Goal: Information Seeking & Learning: Learn about a topic

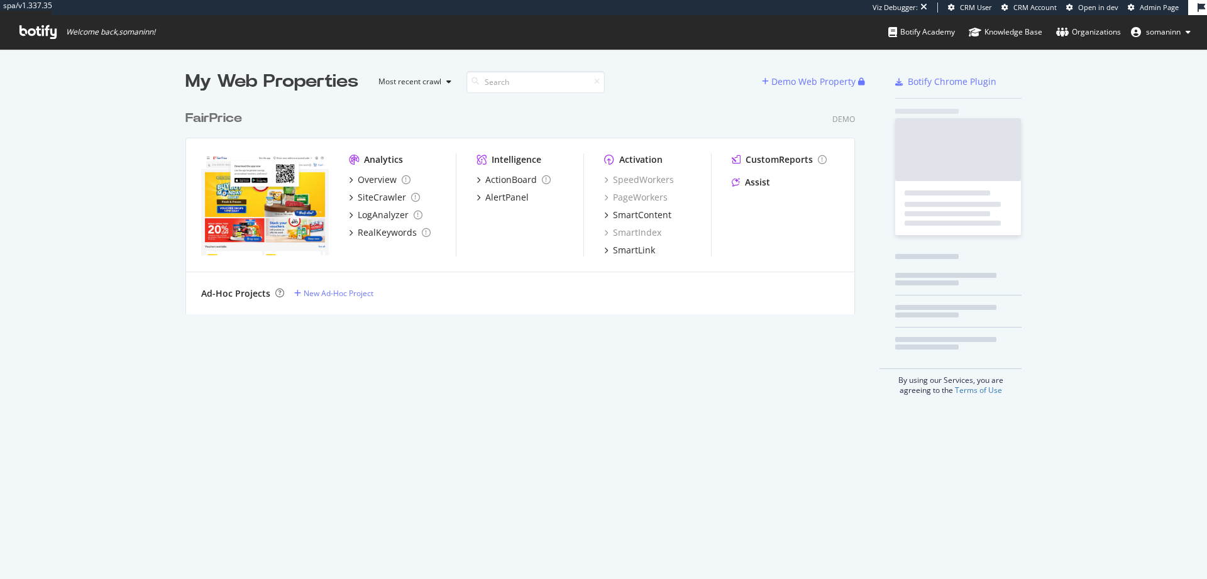
scroll to position [570, 1189]
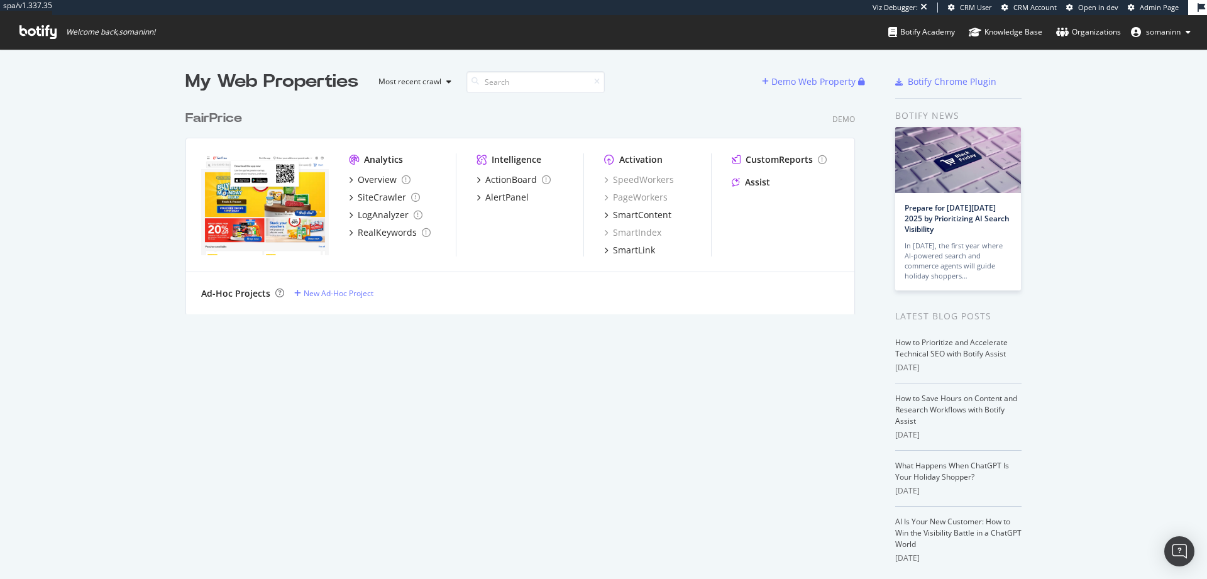
click at [1165, 36] on span "somaninn" at bounding box center [1163, 31] width 35 height 11
click at [1154, 53] on link "Edit Profile" at bounding box center [1140, 59] width 121 height 19
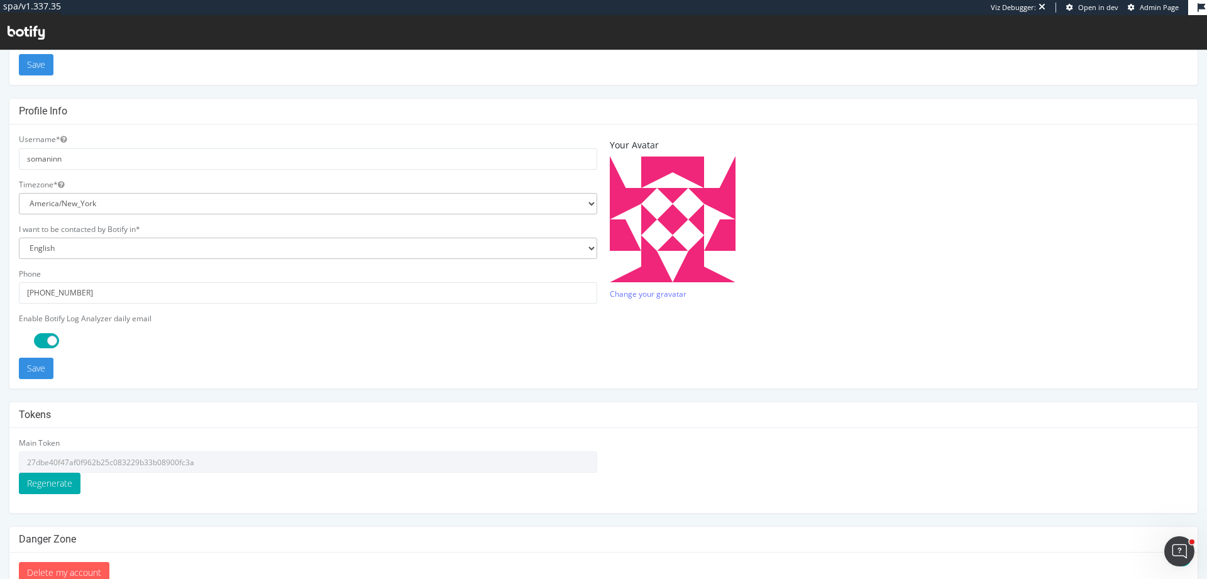
scroll to position [262, 0]
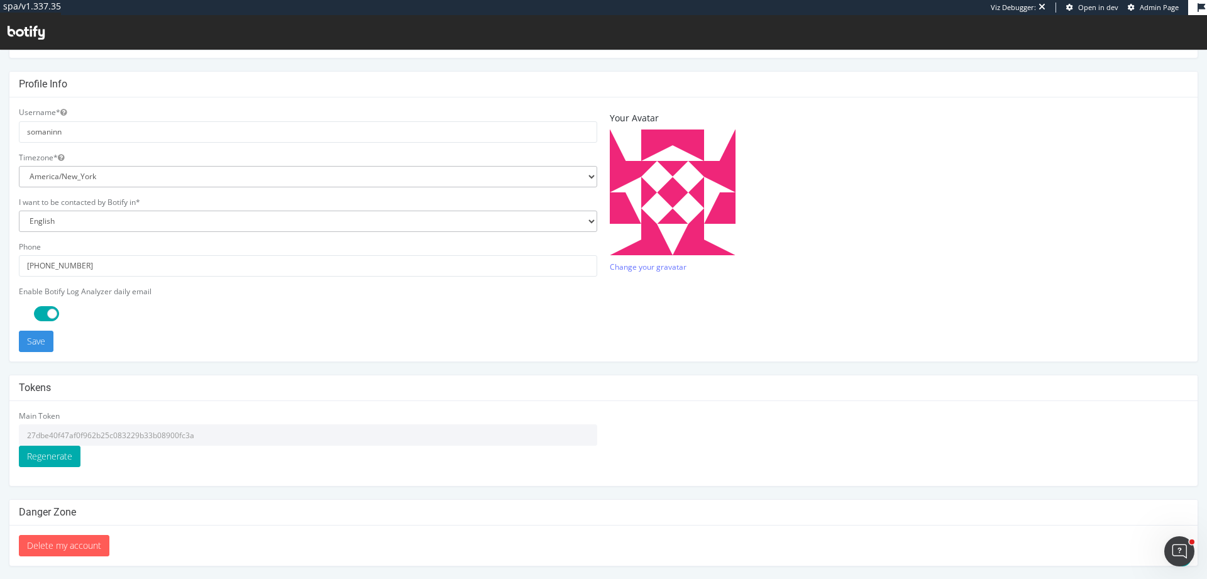
click at [136, 441] on input "27dbe40f47af0f962b25c083229b33b08900fc3a" at bounding box center [308, 434] width 579 height 21
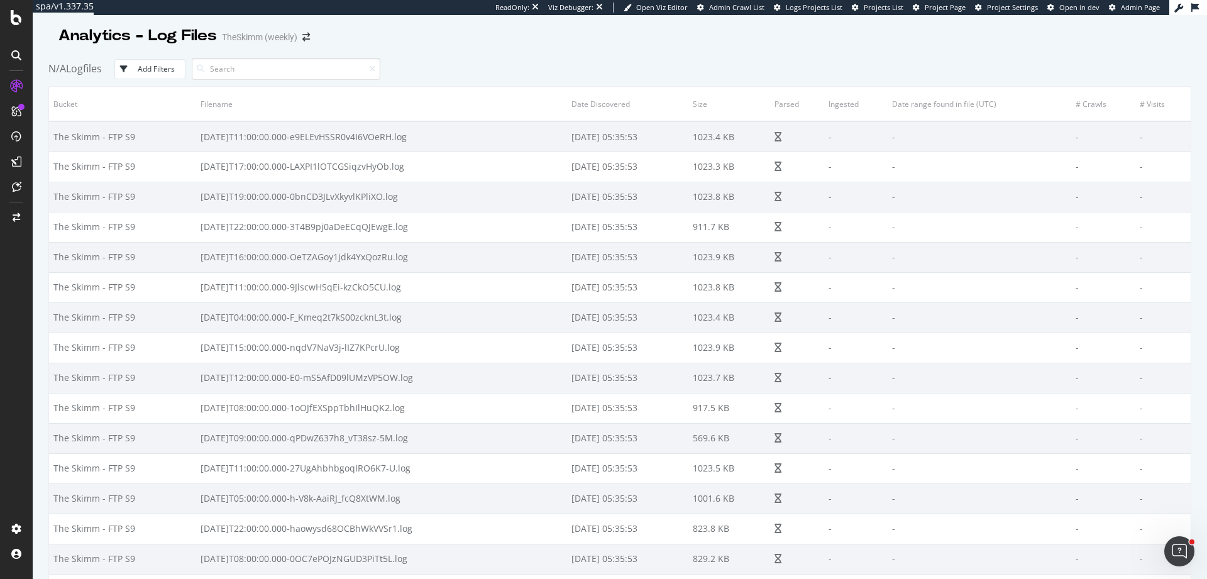
click at [714, 66] on div "N/A Logfiles Add Filters" at bounding box center [619, 69] width 1143 height 35
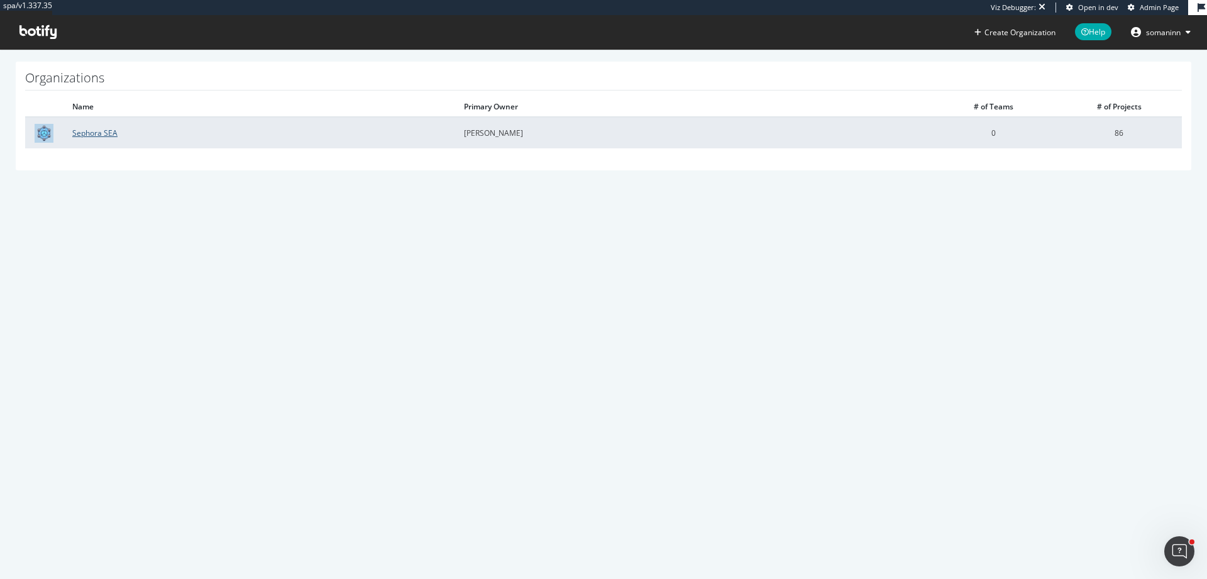
click at [111, 133] on link "Sephora SEA" at bounding box center [94, 133] width 45 height 11
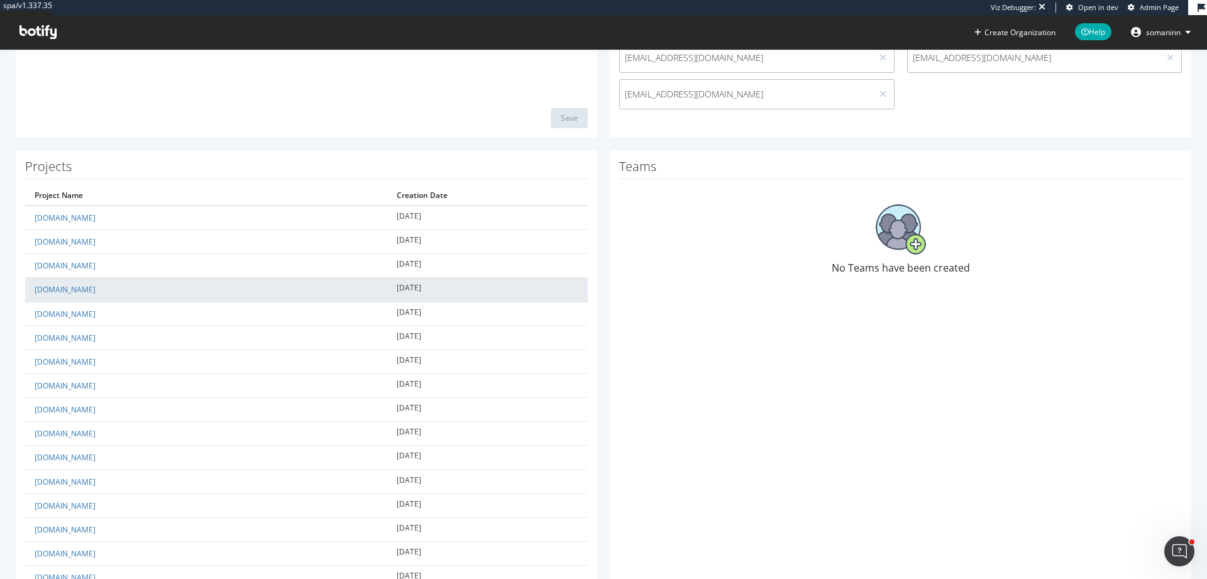
scroll to position [283, 0]
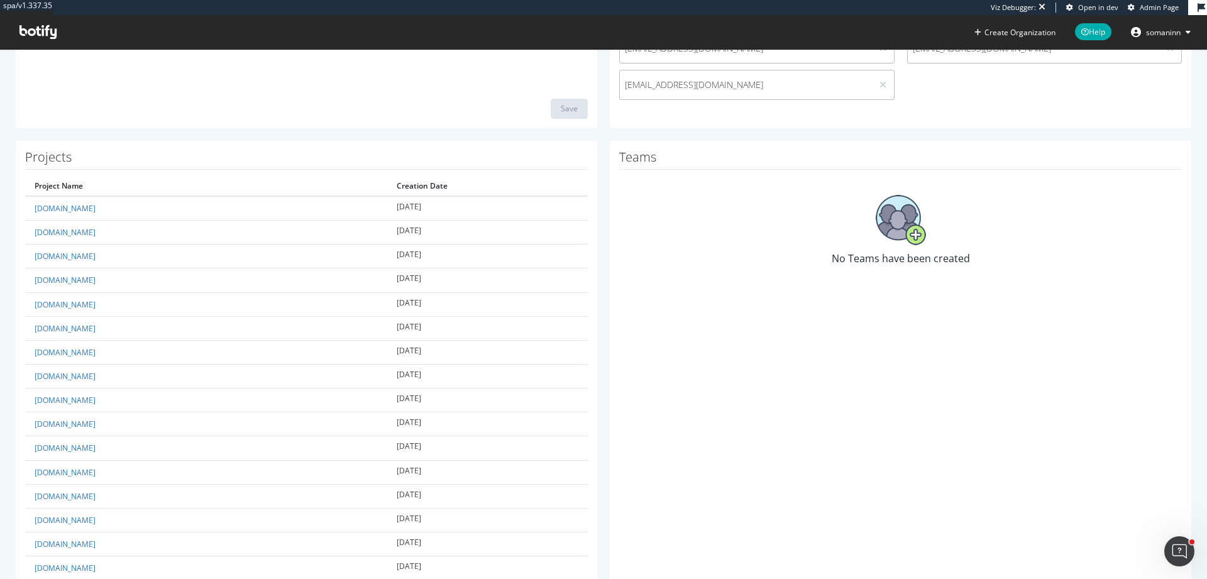
drag, startPoint x: 309, startPoint y: 19, endPoint x: 277, endPoint y: 30, distance: 33.2
click at [304, 20] on div "spa/v1.337.35 Viz Debugger: Open in dev Admin Page Create Organization Help som…" at bounding box center [603, 24] width 1207 height 49
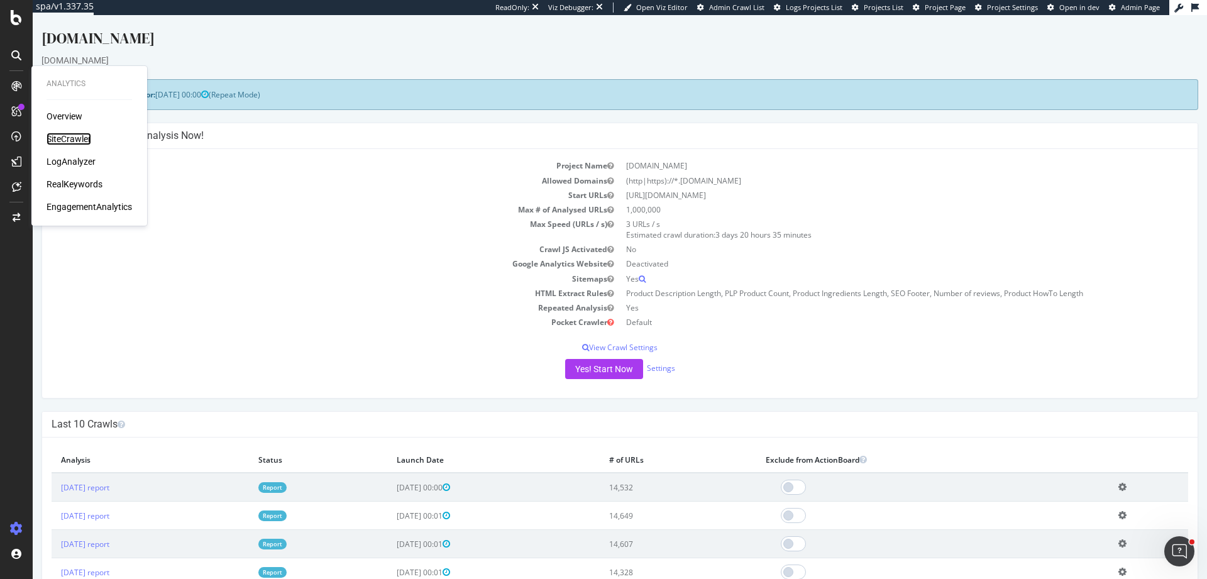
click at [81, 141] on div "SiteCrawler" at bounding box center [69, 139] width 45 height 13
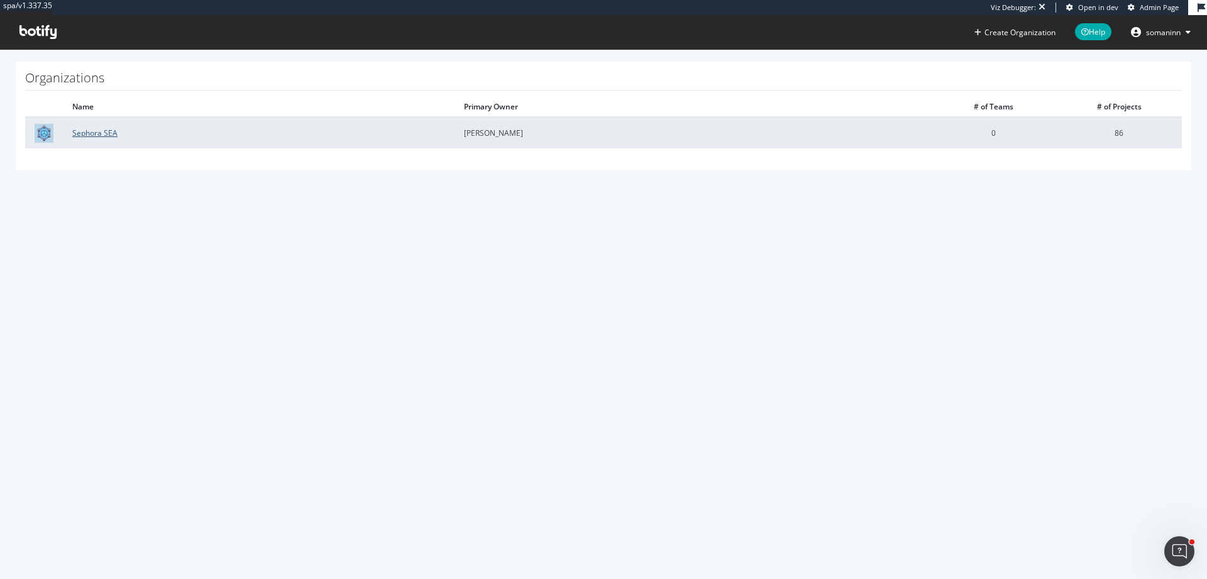
click at [79, 134] on link "Sephora SEA" at bounding box center [94, 133] width 45 height 11
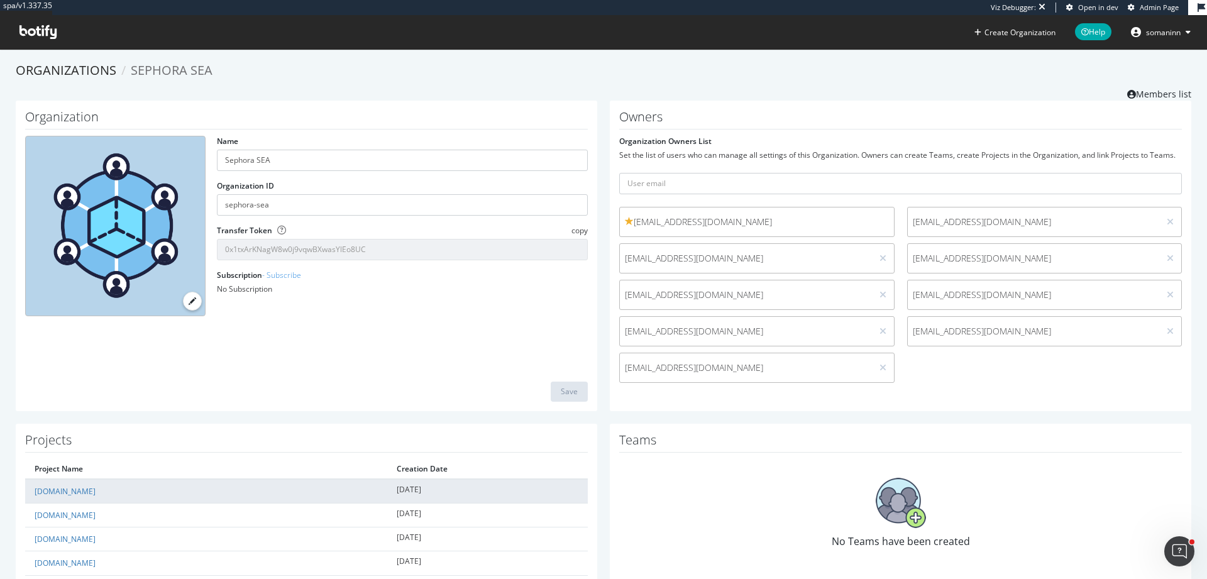
click at [63, 499] on td "[DOMAIN_NAME]" at bounding box center [206, 491] width 362 height 25
click at [62, 494] on link "[DOMAIN_NAME]" at bounding box center [65, 491] width 61 height 11
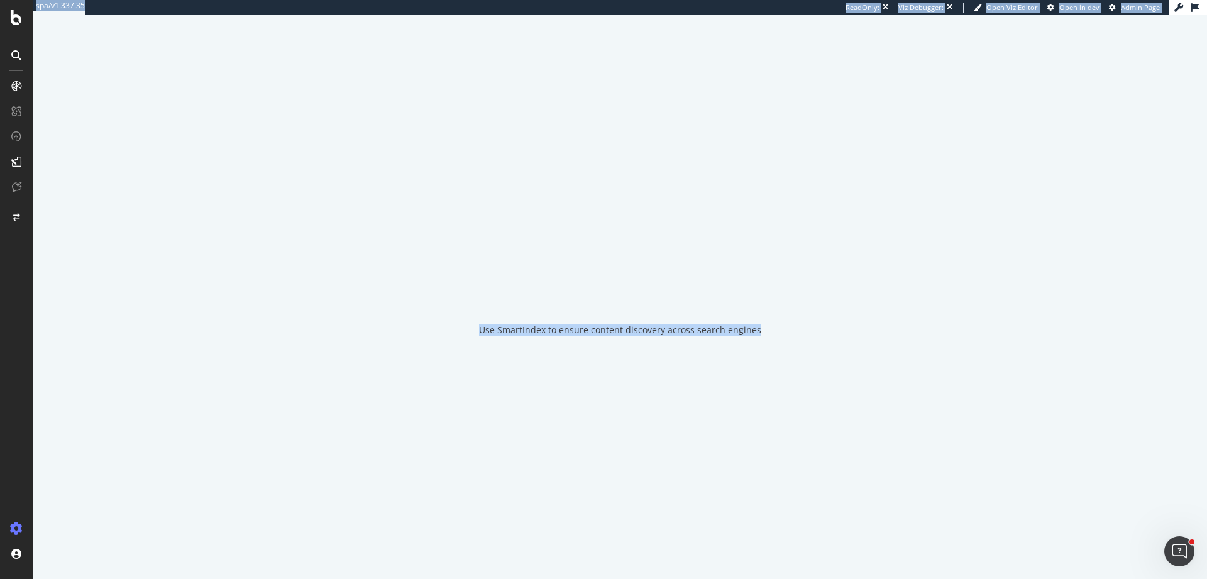
click at [62, 494] on div "Use SmartIndex to ensure content discovery across search engines" at bounding box center [620, 297] width 1175 height 564
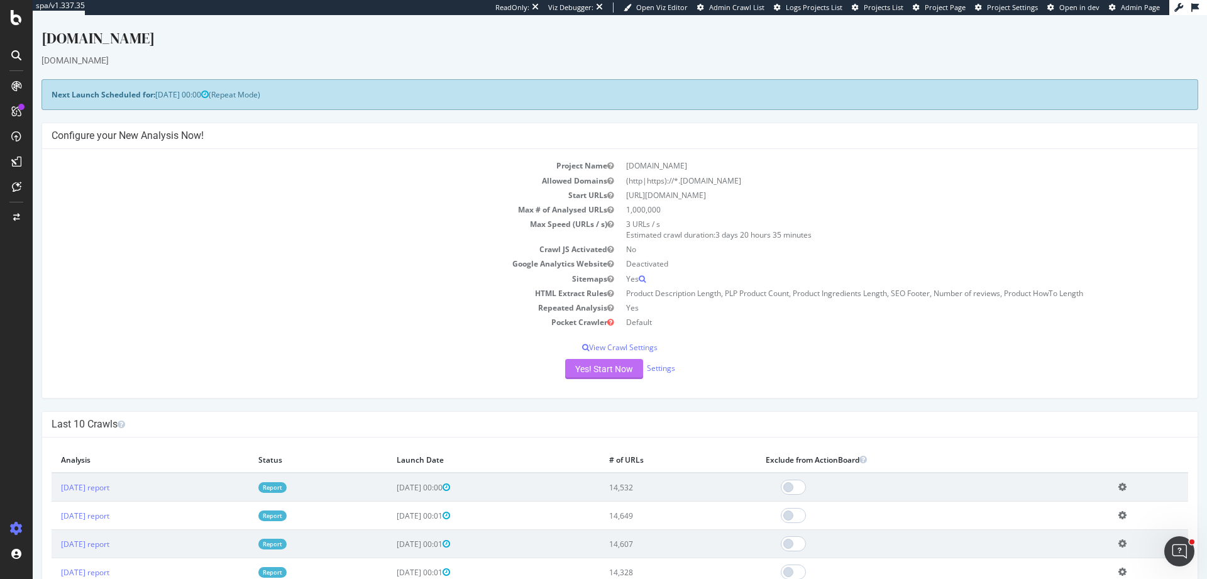
drag, startPoint x: 659, startPoint y: 431, endPoint x: 588, endPoint y: 364, distance: 97.4
click at [653, 424] on h4 "Last 10 Crawls" at bounding box center [620, 424] width 1137 height 13
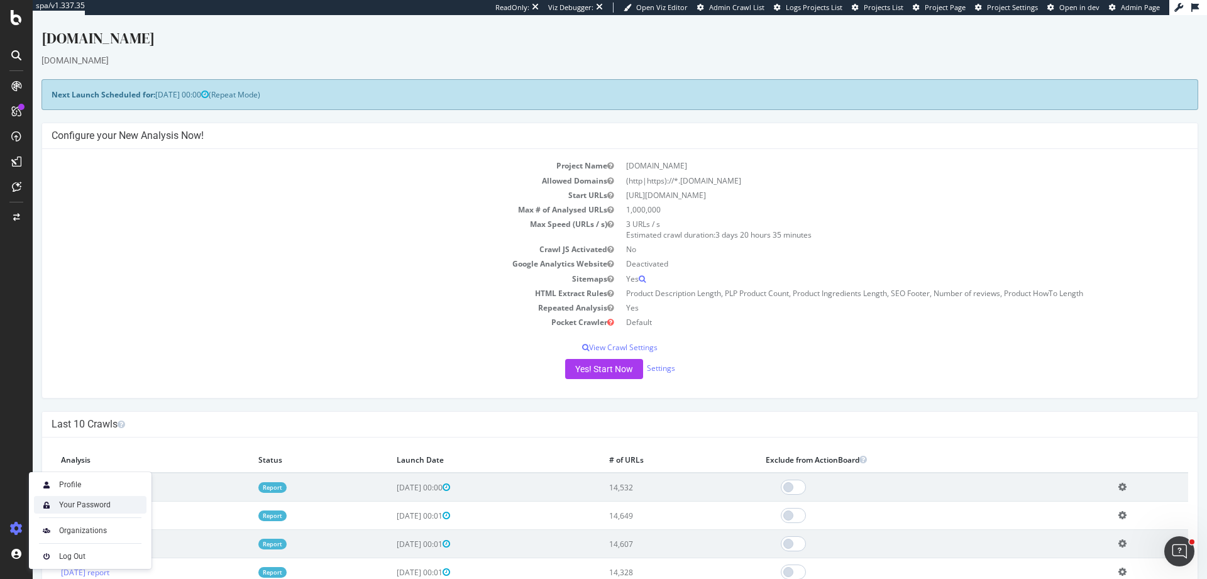
click at [84, 497] on div "Your Password" at bounding box center [90, 505] width 113 height 18
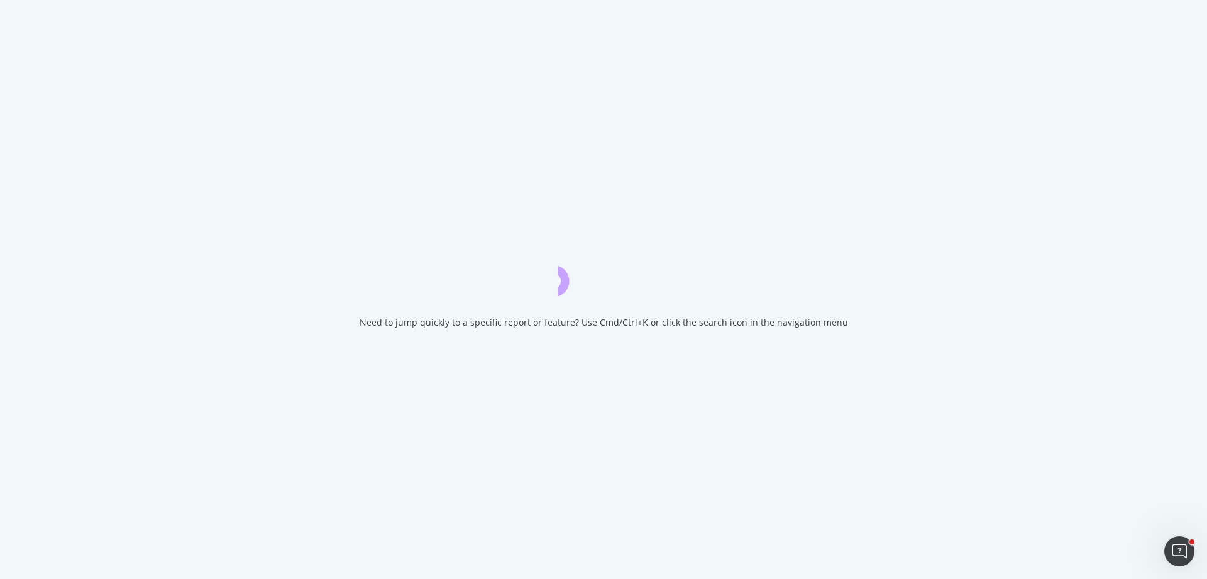
click at [80, 482] on div "Need to jump quickly to a specific report or feature? Use Cmd/Ctrl+K or click t…" at bounding box center [603, 289] width 1207 height 579
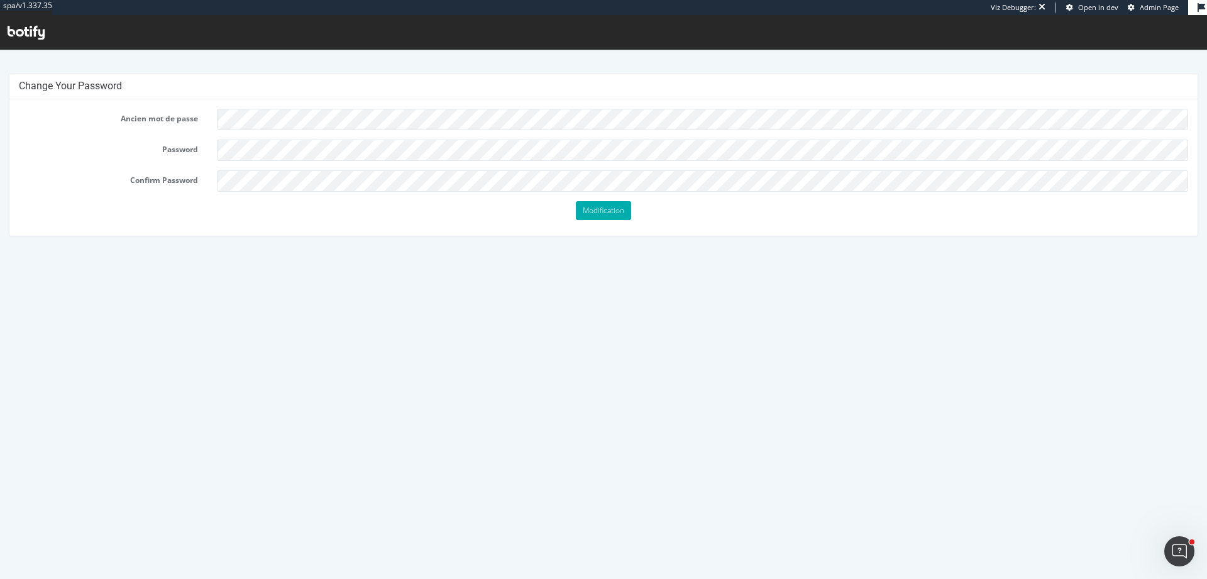
click at [512, 249] on html "Change Your Password Ancien mot de passe Password Confirm Password Modification" at bounding box center [603, 148] width 1207 height 201
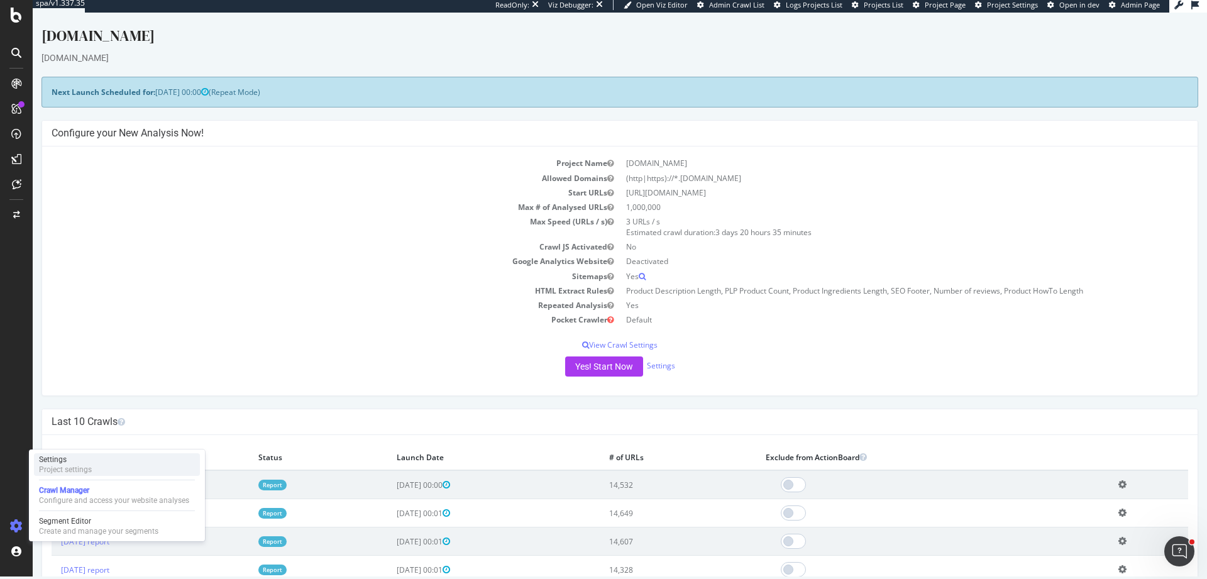
click at [91, 468] on div "Project settings" at bounding box center [65, 470] width 53 height 10
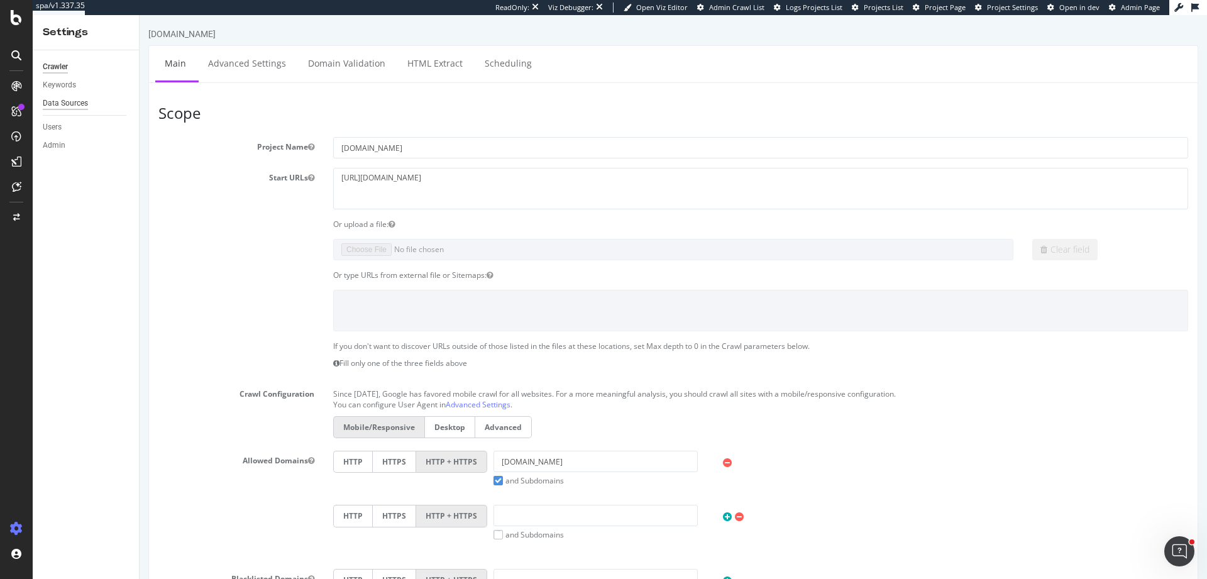
click at [82, 99] on div "Data Sources" at bounding box center [65, 103] width 45 height 13
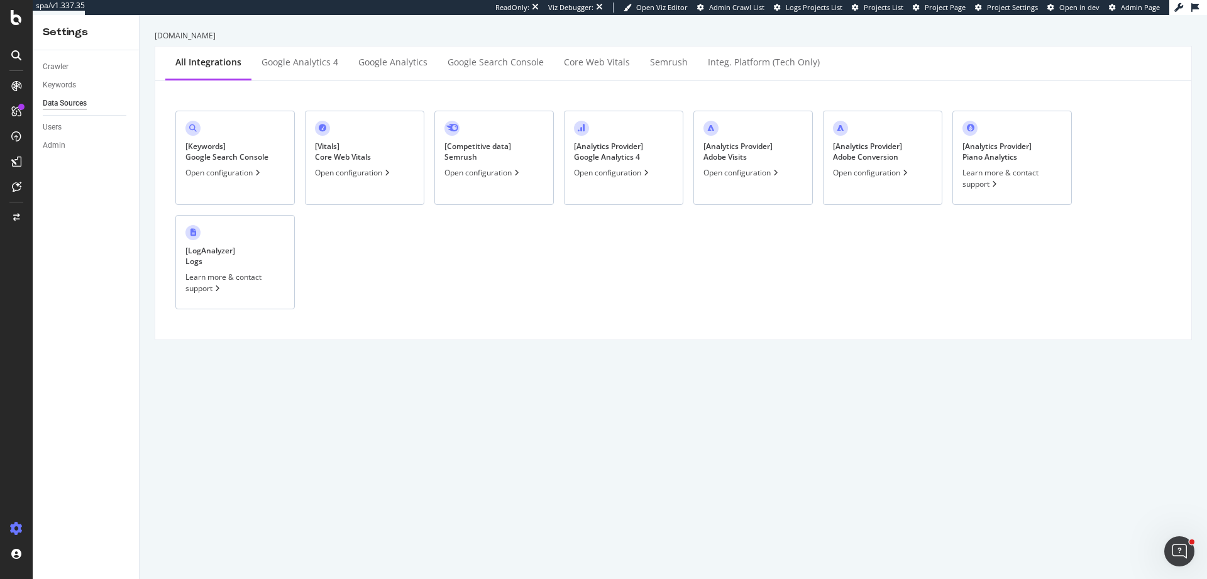
click at [621, 147] on div "[ Analytics Provider ] Google Analytics 4" at bounding box center [608, 151] width 69 height 21
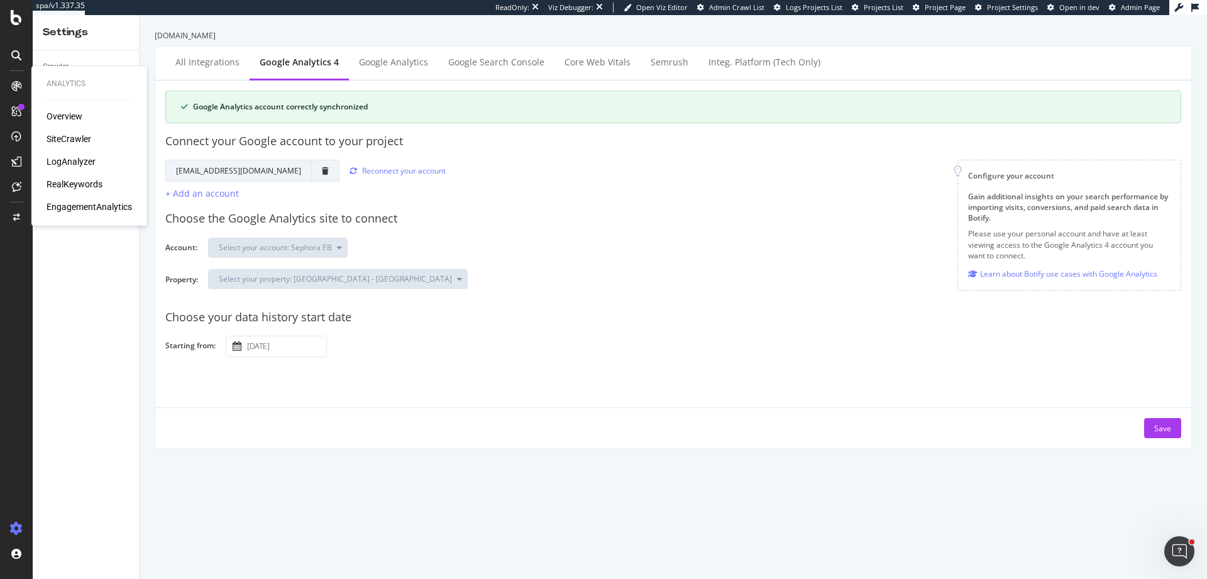
click at [103, 209] on div "EngagementAnalytics" at bounding box center [90, 207] width 86 height 13
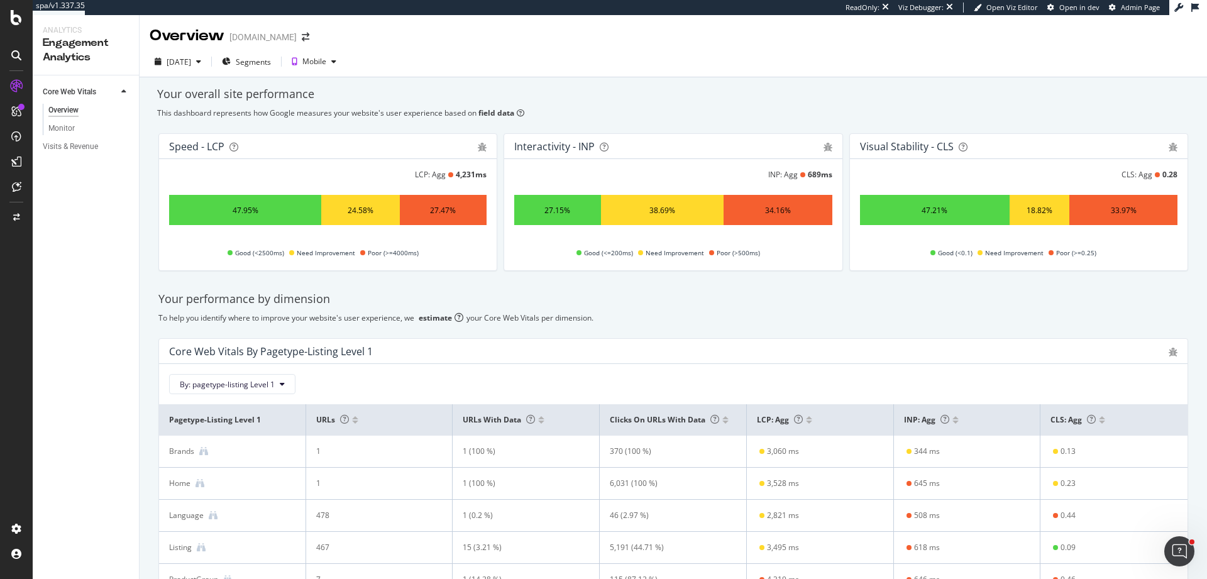
click at [346, 254] on span "Need Improvement" at bounding box center [326, 252] width 58 height 15
click at [641, 291] on div "Your performance by dimension" at bounding box center [673, 299] width 1030 height 16
click at [101, 151] on div "Visits & Revenue" at bounding box center [91, 147] width 96 height 18
click at [95, 149] on div "Visits & Revenue" at bounding box center [70, 146] width 55 height 13
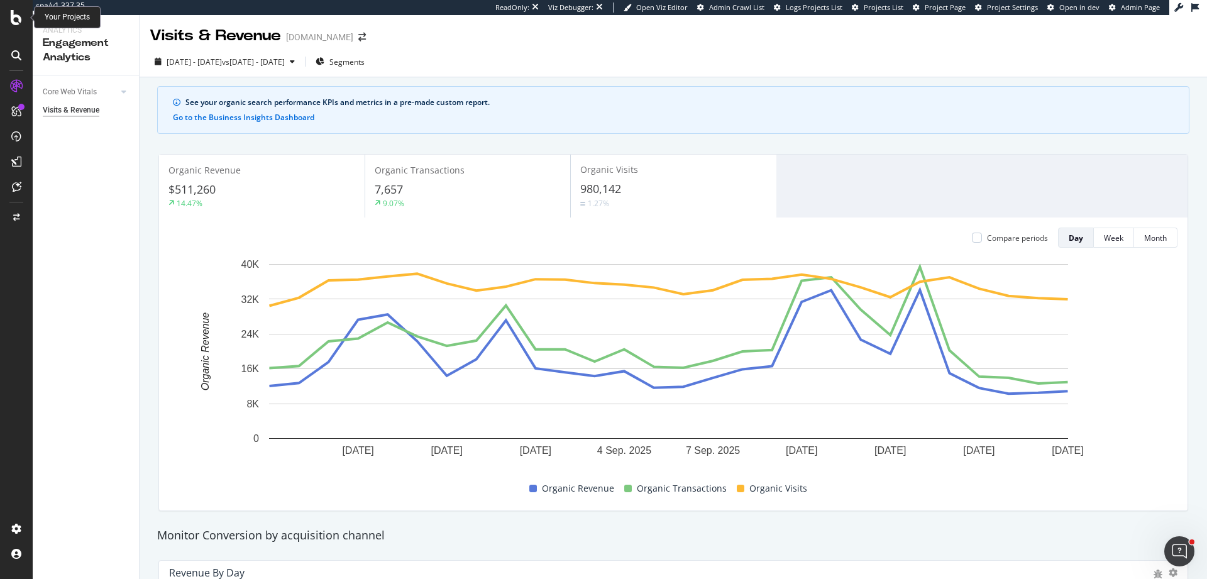
click at [19, 20] on icon at bounding box center [16, 17] width 11 height 15
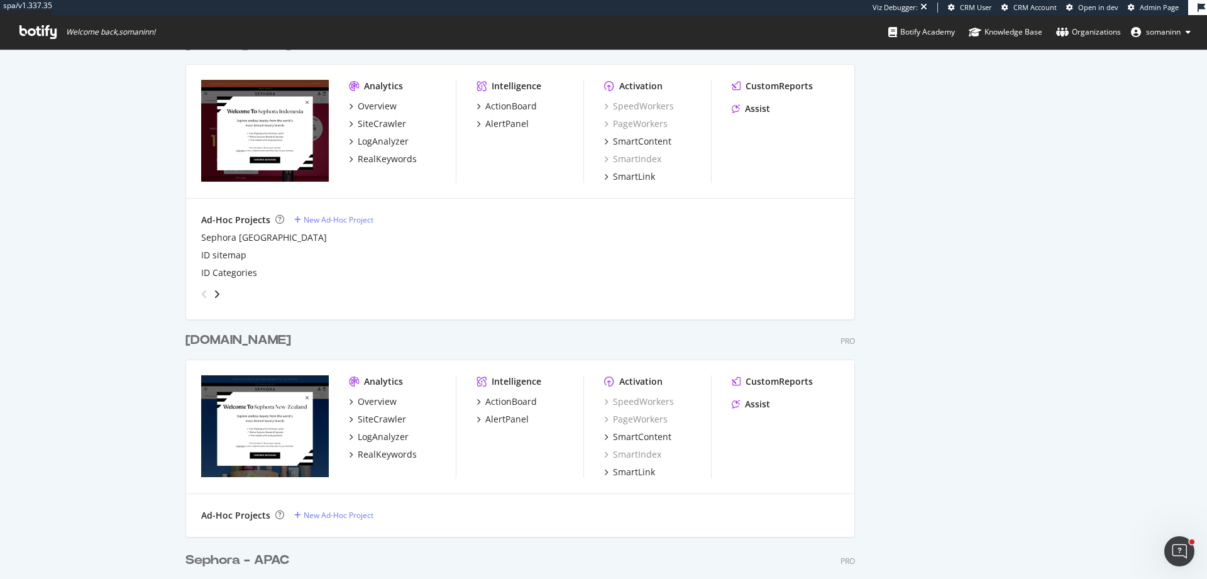
scroll to position [604, 0]
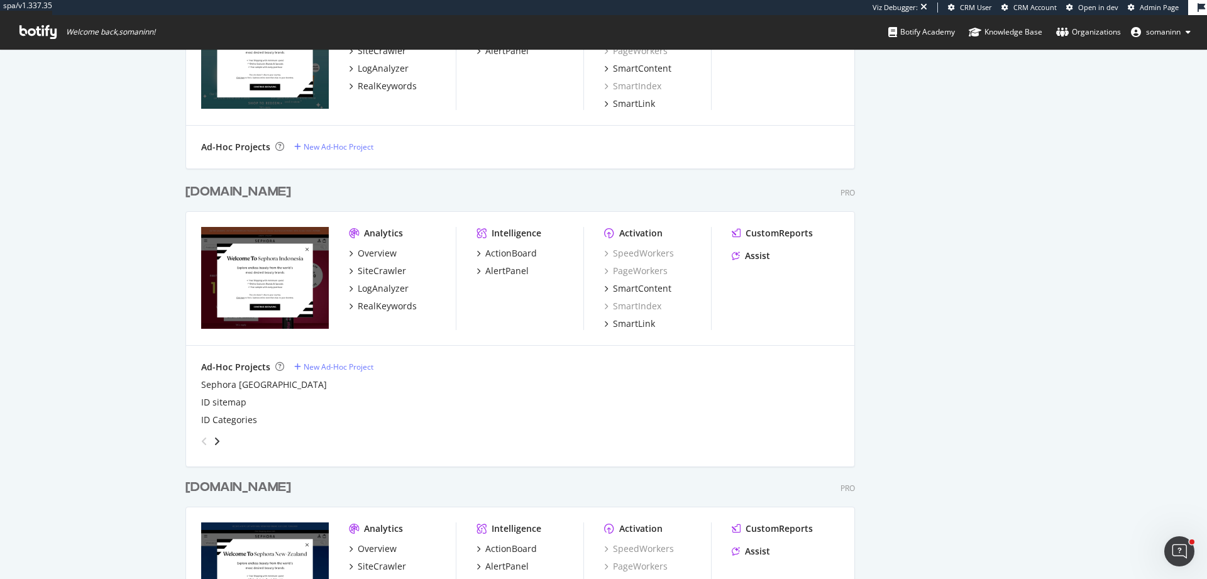
click at [248, 191] on div "[DOMAIN_NAME]" at bounding box center [239, 192] width 106 height 18
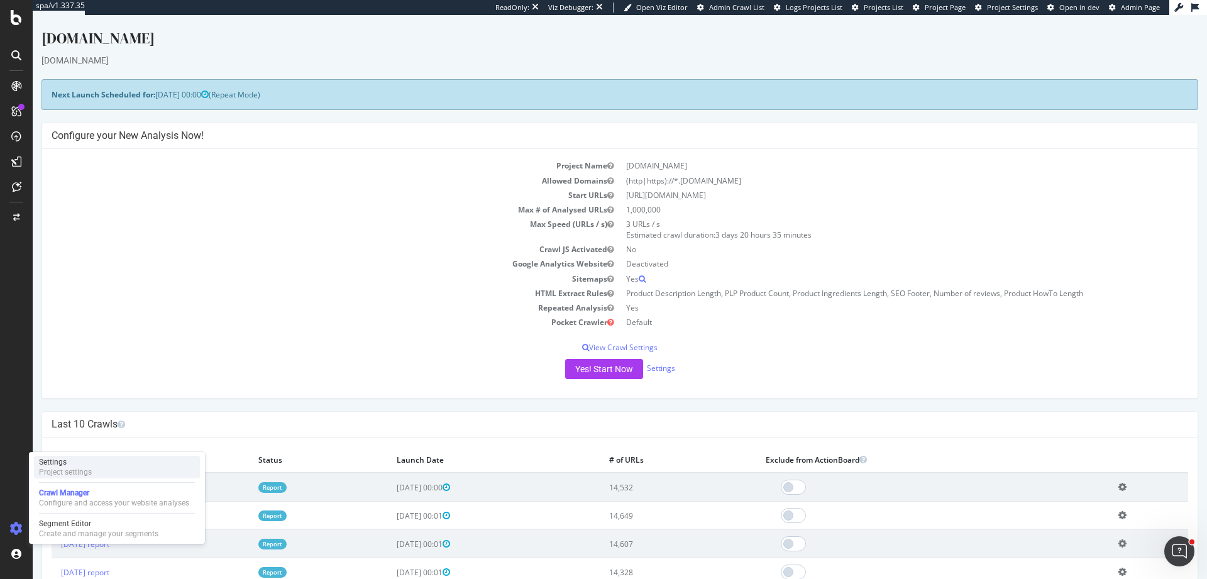
click at [91, 469] on div "Project settings" at bounding box center [65, 472] width 53 height 10
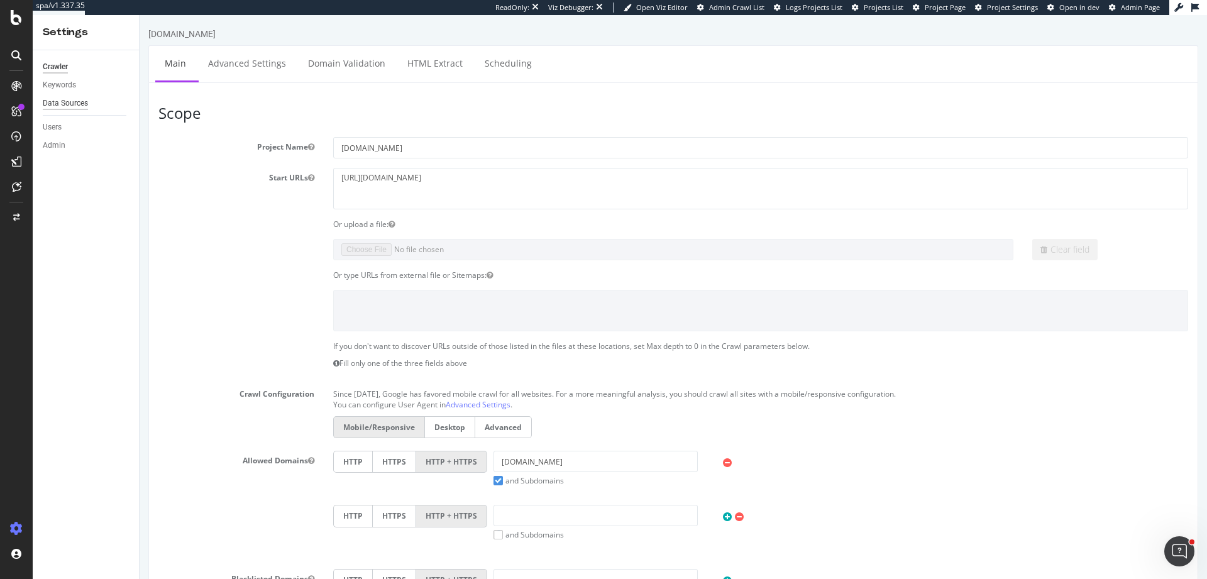
click at [74, 100] on div "Data Sources" at bounding box center [65, 103] width 45 height 13
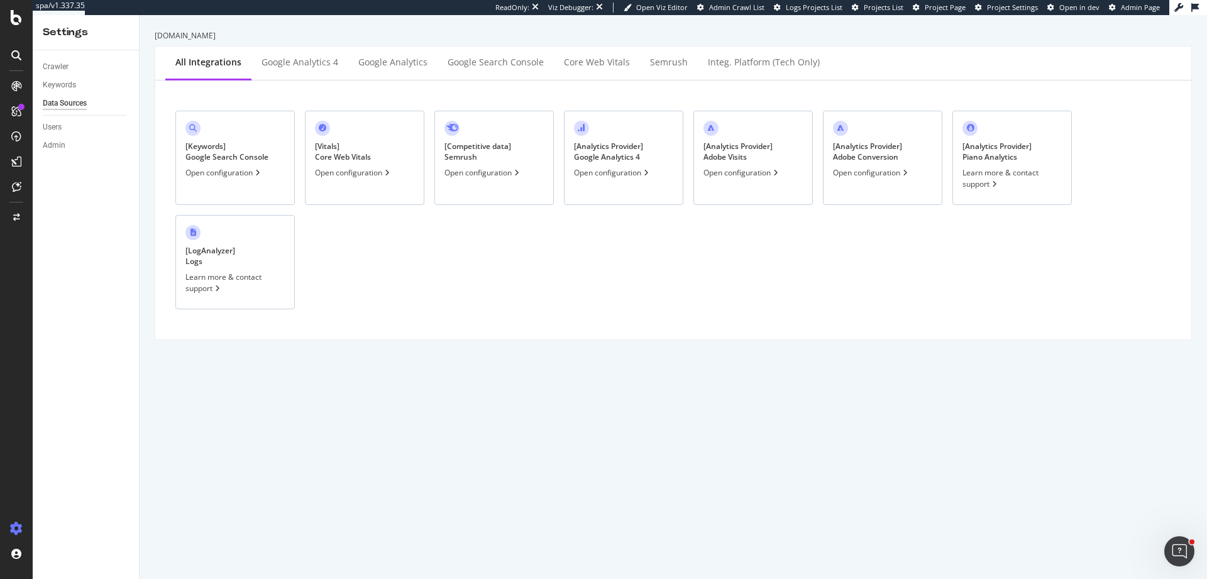
click at [592, 155] on div "[ Analytics Provider ] Google Analytics 4" at bounding box center [608, 151] width 69 height 21
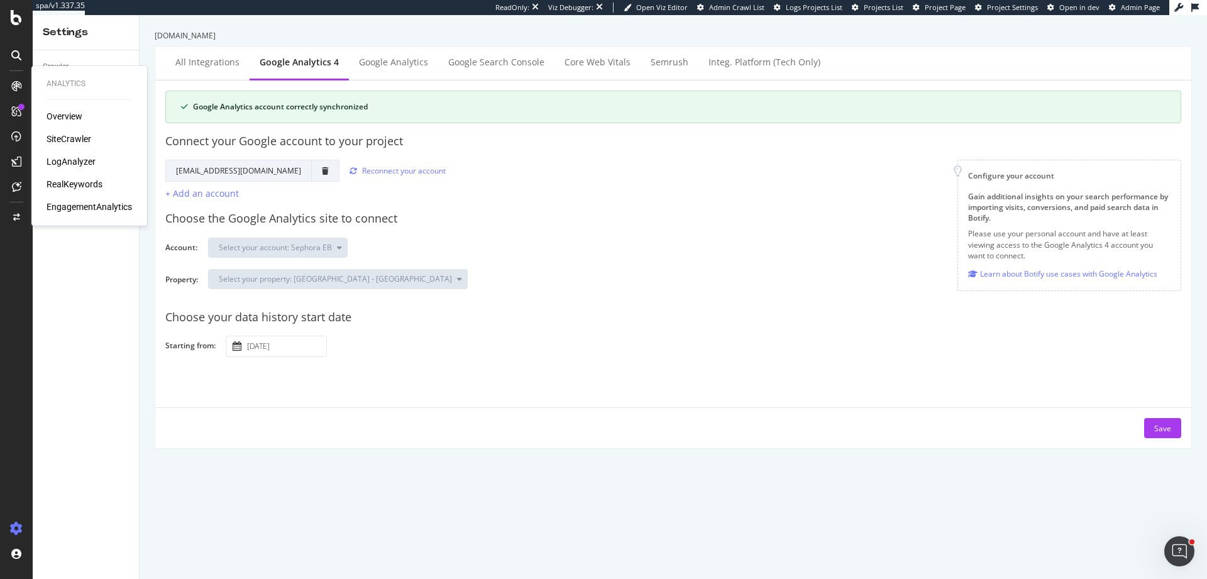
click at [73, 202] on div "EngagementAnalytics" at bounding box center [90, 207] width 86 height 13
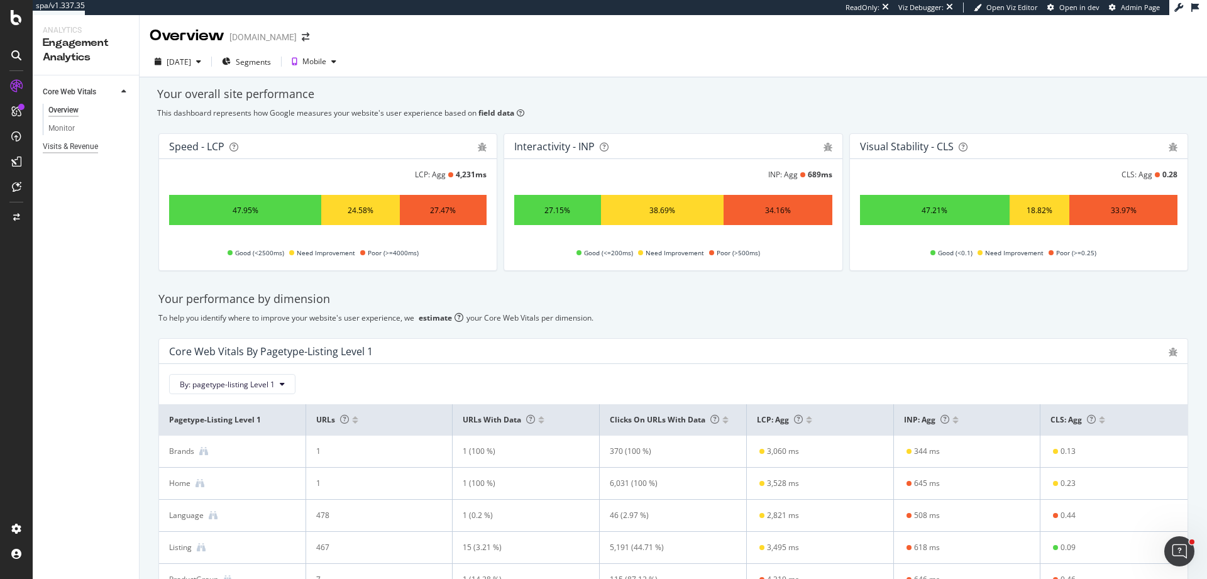
click at [69, 153] on div "Visits & Revenue" at bounding box center [70, 146] width 55 height 13
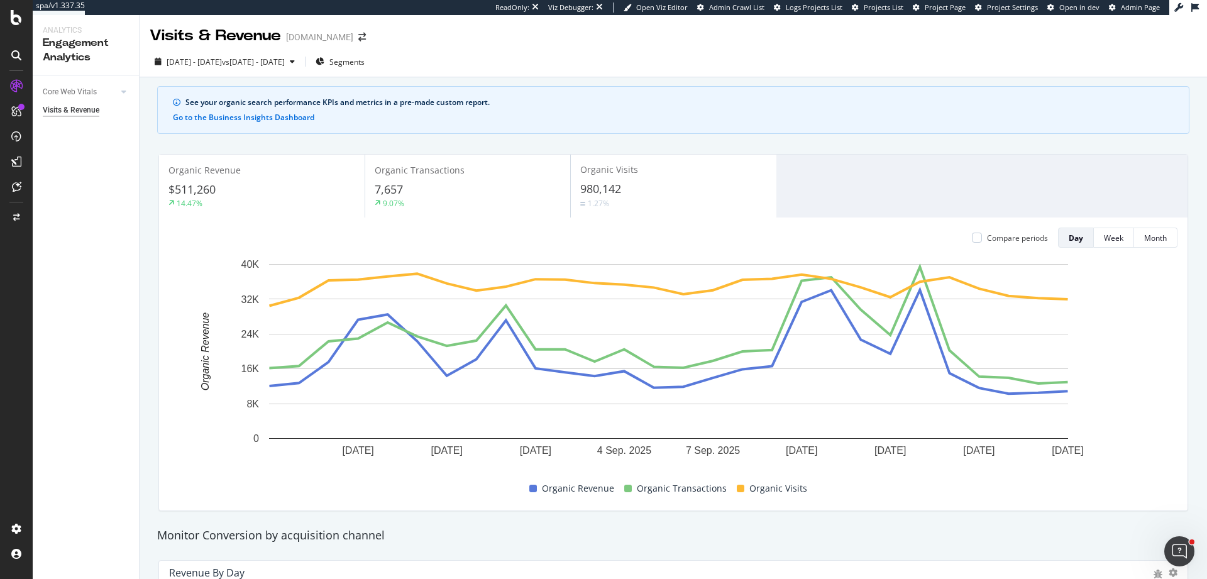
click at [94, 110] on div "Visits & Revenue" at bounding box center [71, 110] width 57 height 13
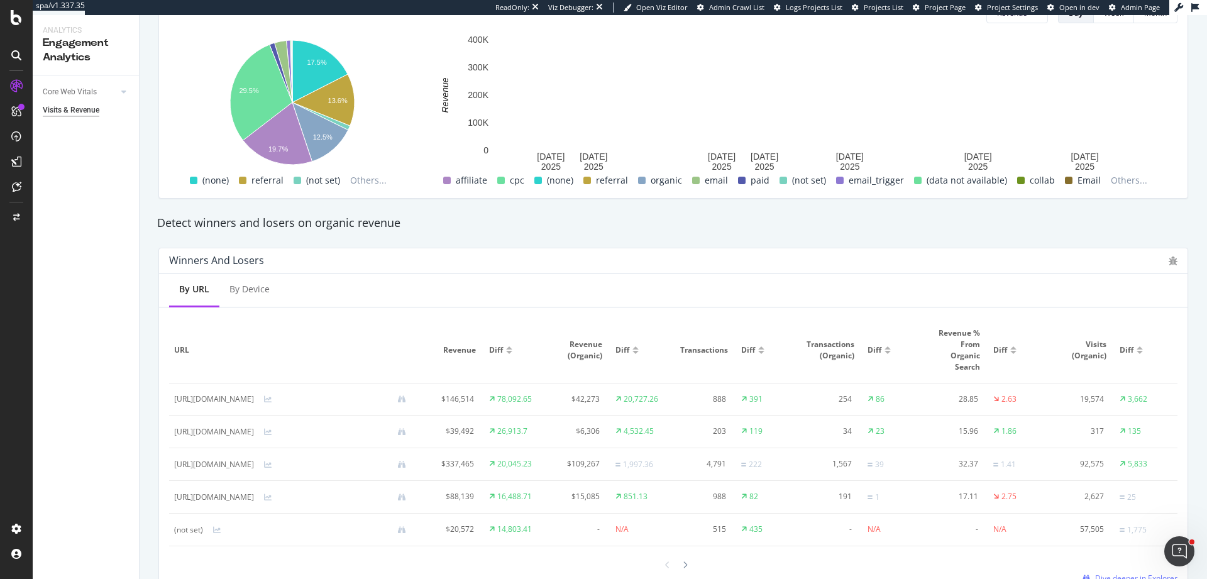
scroll to position [672, 0]
